Goal: Task Accomplishment & Management: Manage account settings

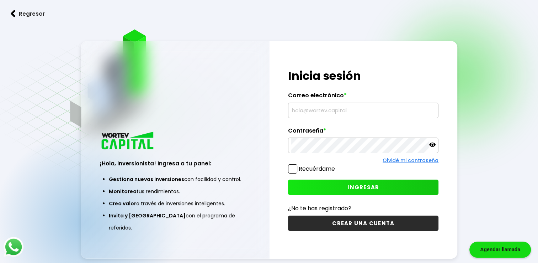
type input "[EMAIL_ADDRESS][DOMAIN_NAME]"
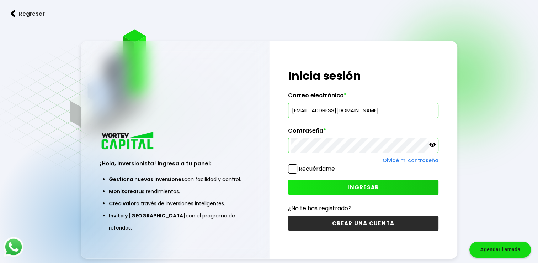
click at [317, 186] on button "INGRESAR" at bounding box center [363, 186] width 150 height 15
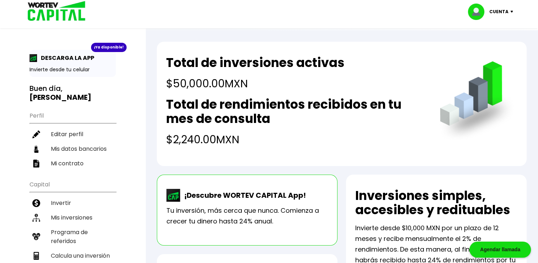
click at [493, 14] on p "Cuenta" at bounding box center [499, 11] width 19 height 11
click at [486, 51] on li "Cerrar sesión" at bounding box center [491, 47] width 57 height 15
